Goal: Navigation & Orientation: Find specific page/section

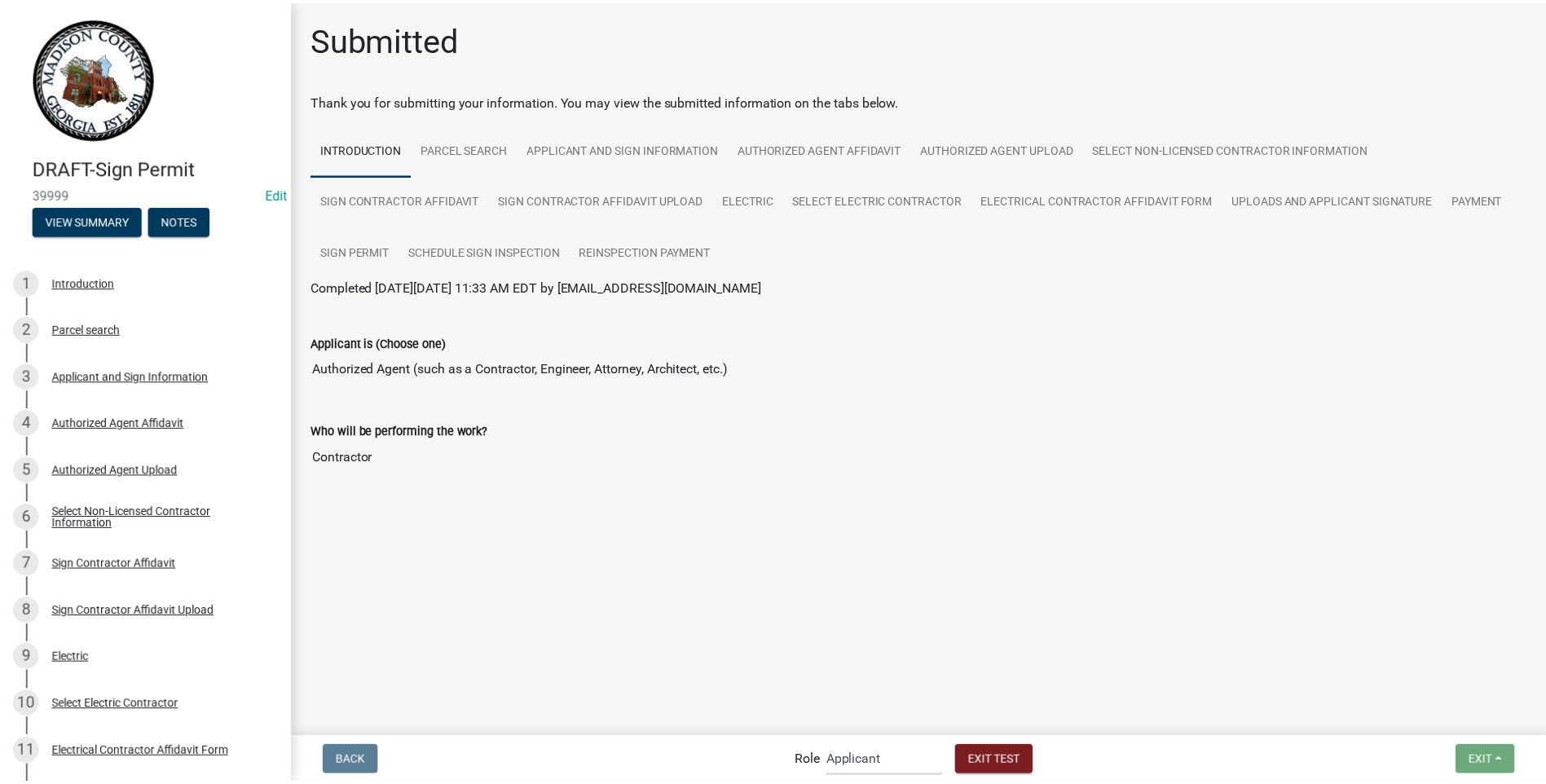
scroll to position [544, 0]
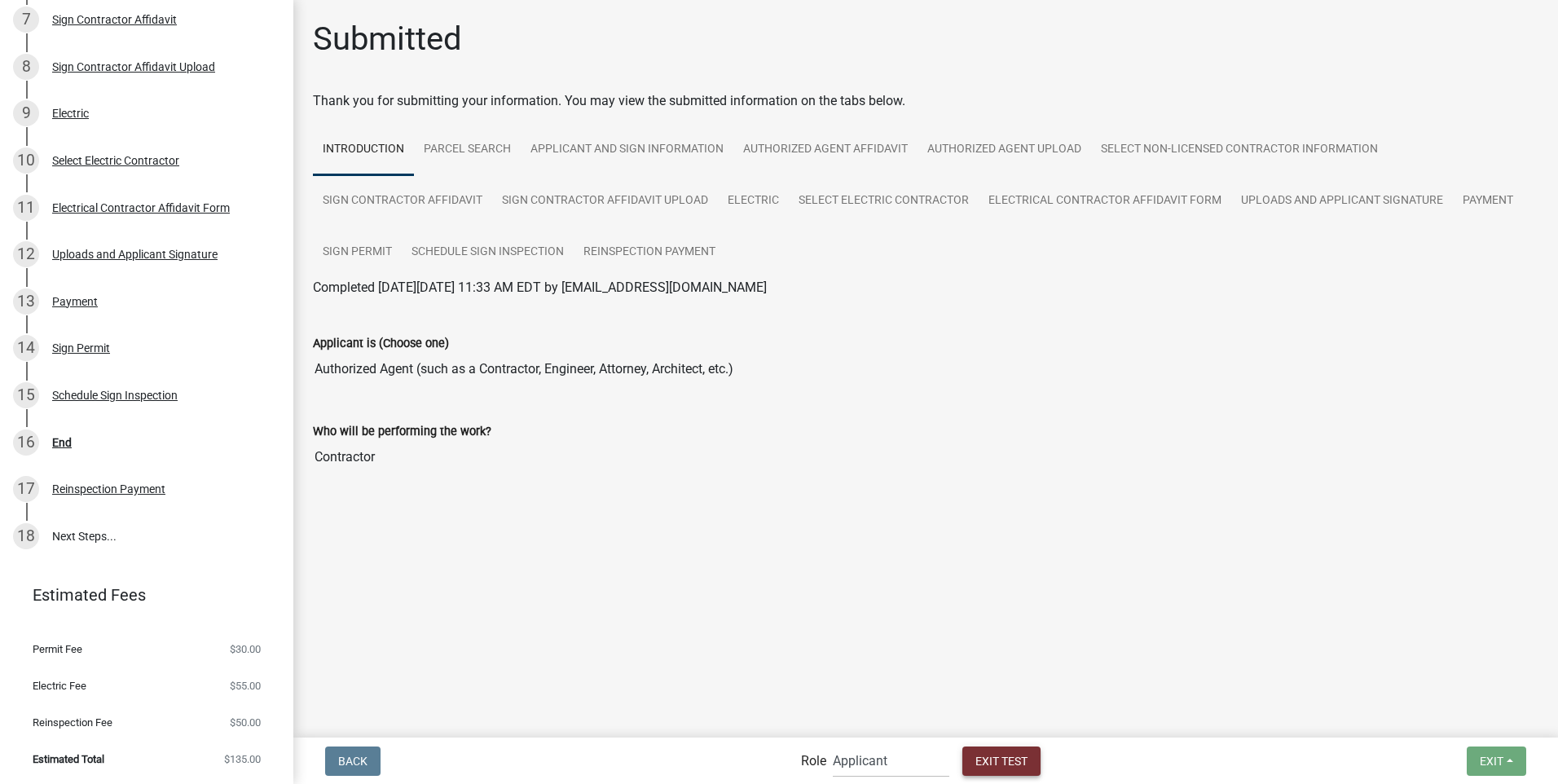
click at [1013, 760] on span "Exit Test" at bounding box center [1002, 760] width 52 height 13
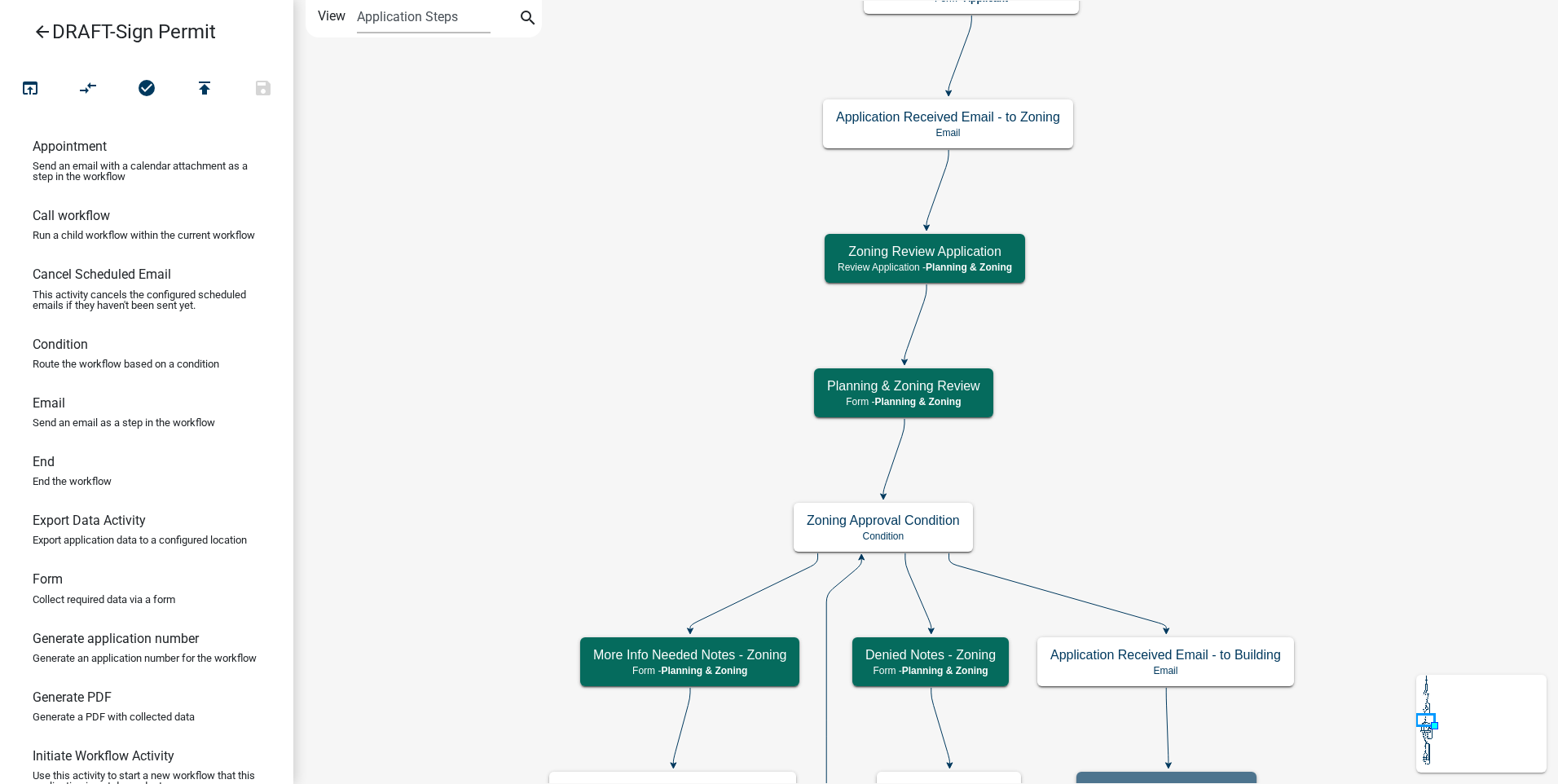
click at [37, 30] on icon "arrow_back" at bounding box center [43, 33] width 20 height 23
